Goal: Task Accomplishment & Management: Manage account settings

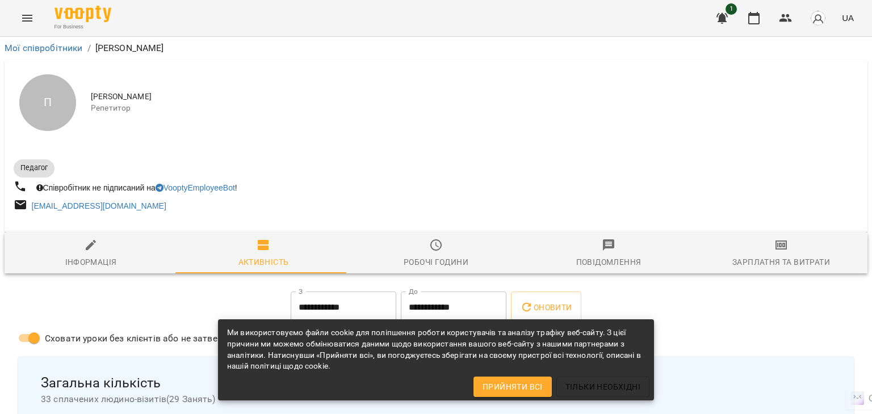
click at [24, 16] on icon "Menu" at bounding box center [27, 18] width 14 height 14
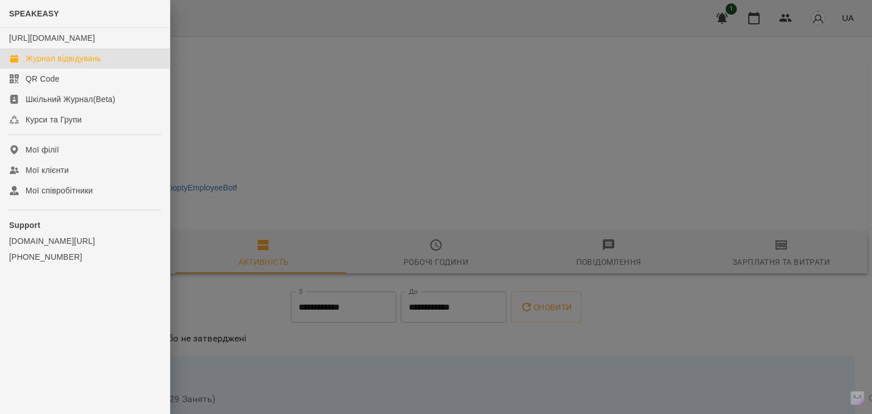
click at [43, 69] on link "Журнал відвідувань" at bounding box center [85, 58] width 170 height 20
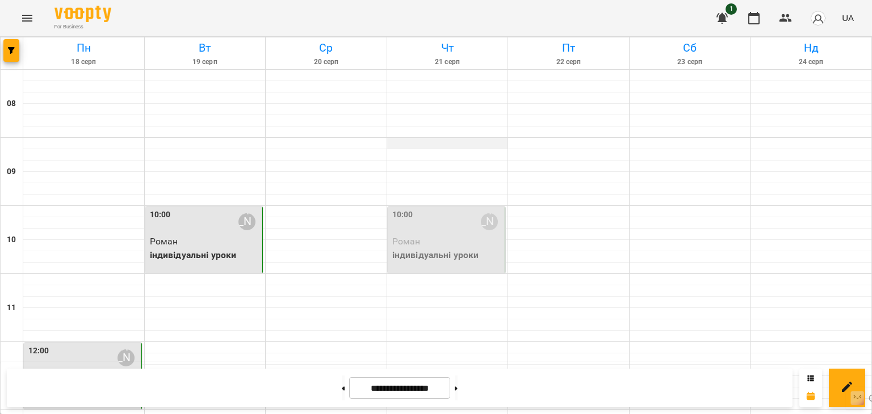
scroll to position [114, 0]
click at [433, 235] on p "Роман" at bounding box center [447, 242] width 111 height 14
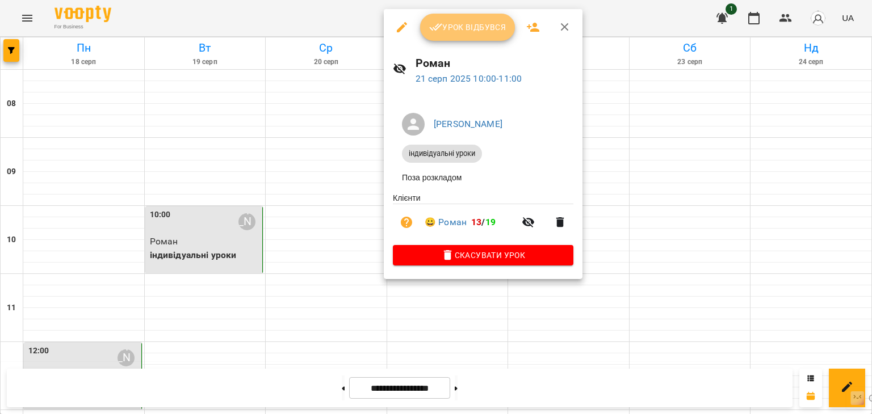
click at [463, 28] on span "Урок відбувся" at bounding box center [467, 27] width 77 height 14
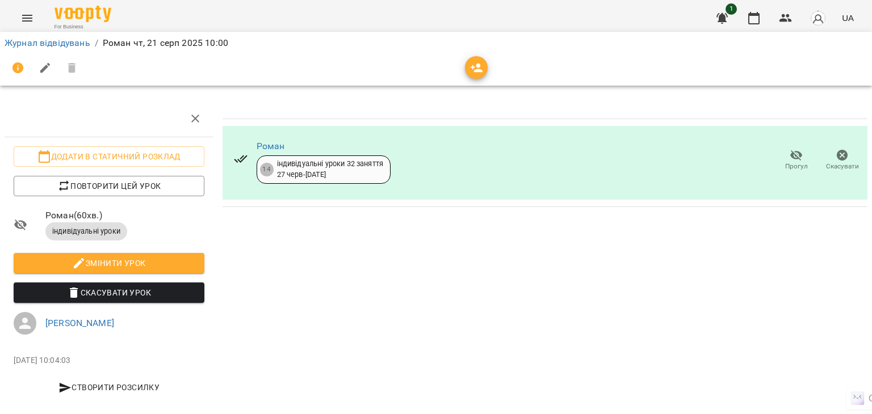
click at [19, 23] on button "Menu" at bounding box center [27, 18] width 27 height 27
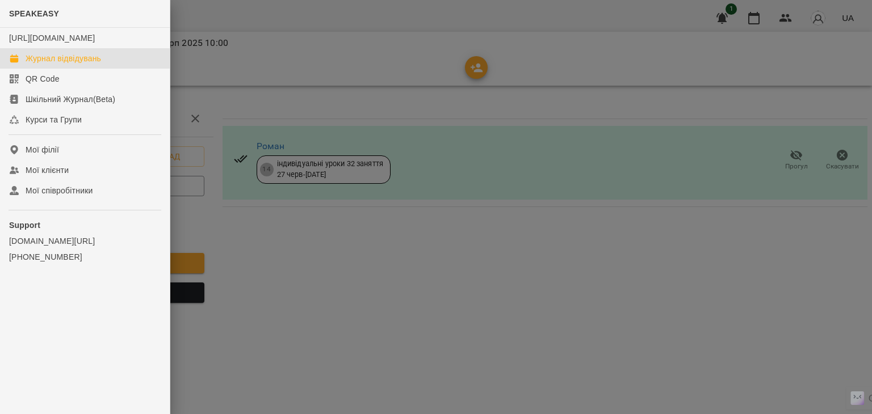
drag, startPoint x: 25, startPoint y: 73, endPoint x: 42, endPoint y: 69, distance: 17.5
click at [26, 64] on div "Журнал відвідувань" at bounding box center [64, 58] width 76 height 11
